Goal: Task Accomplishment & Management: Complete application form

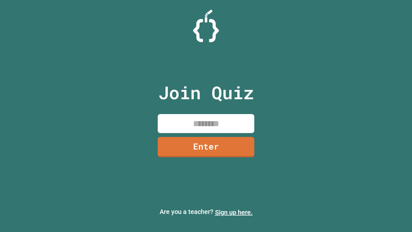
click at [234, 212] on link "Sign up here." at bounding box center [234, 212] width 38 height 8
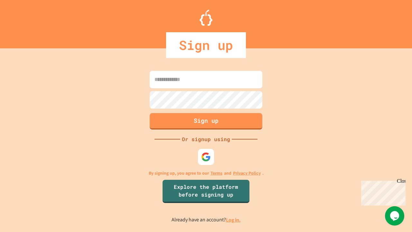
click at [234, 220] on link "Log in." at bounding box center [233, 219] width 15 height 7
